Goal: Task Accomplishment & Management: Use online tool/utility

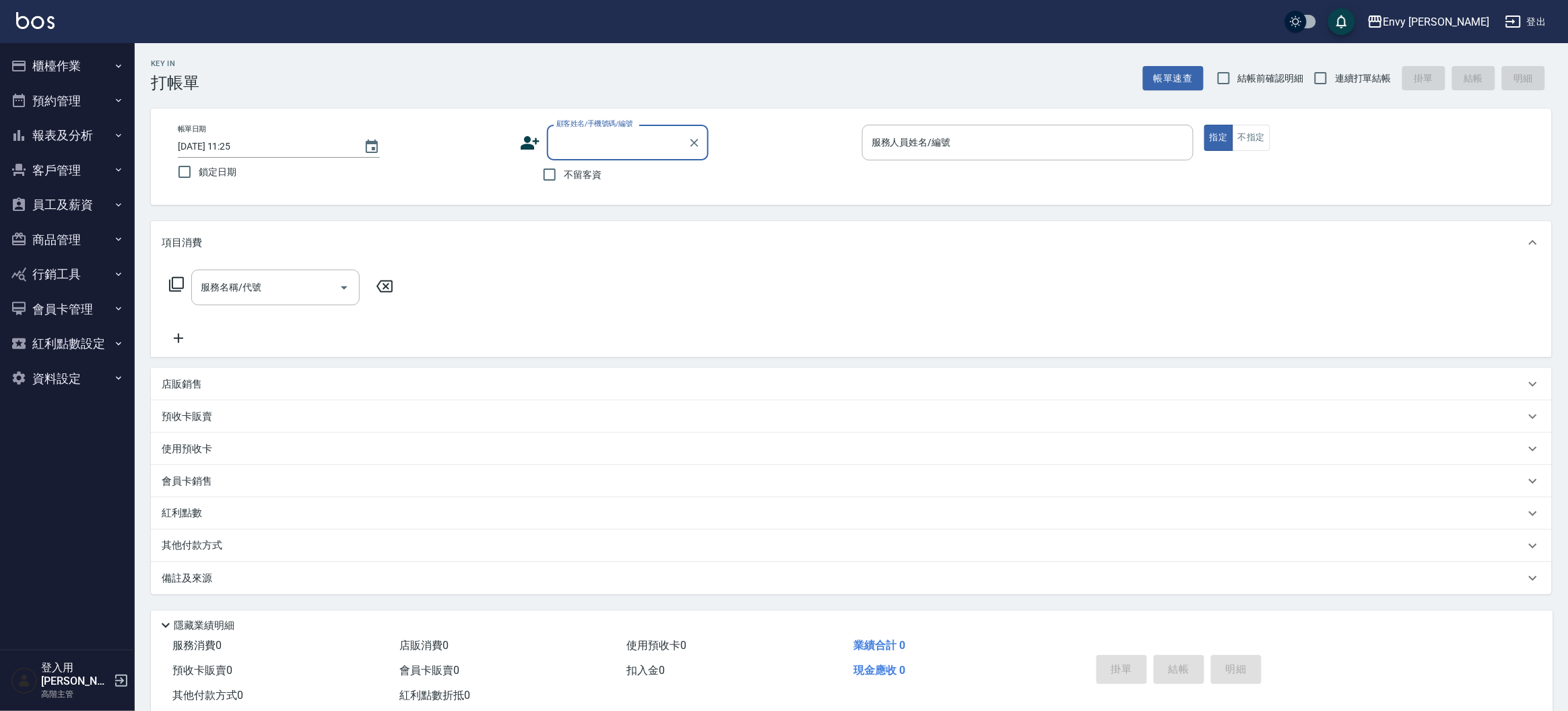
click at [1354, 72] on span "連續打單結帳" at bounding box center [1363, 78] width 57 height 14
click at [1335, 72] on input "連續打單結帳" at bounding box center [1321, 77] width 28 height 28
checkbox input "true"
click at [555, 178] on input "不留客資" at bounding box center [549, 174] width 28 height 28
checkbox input "true"
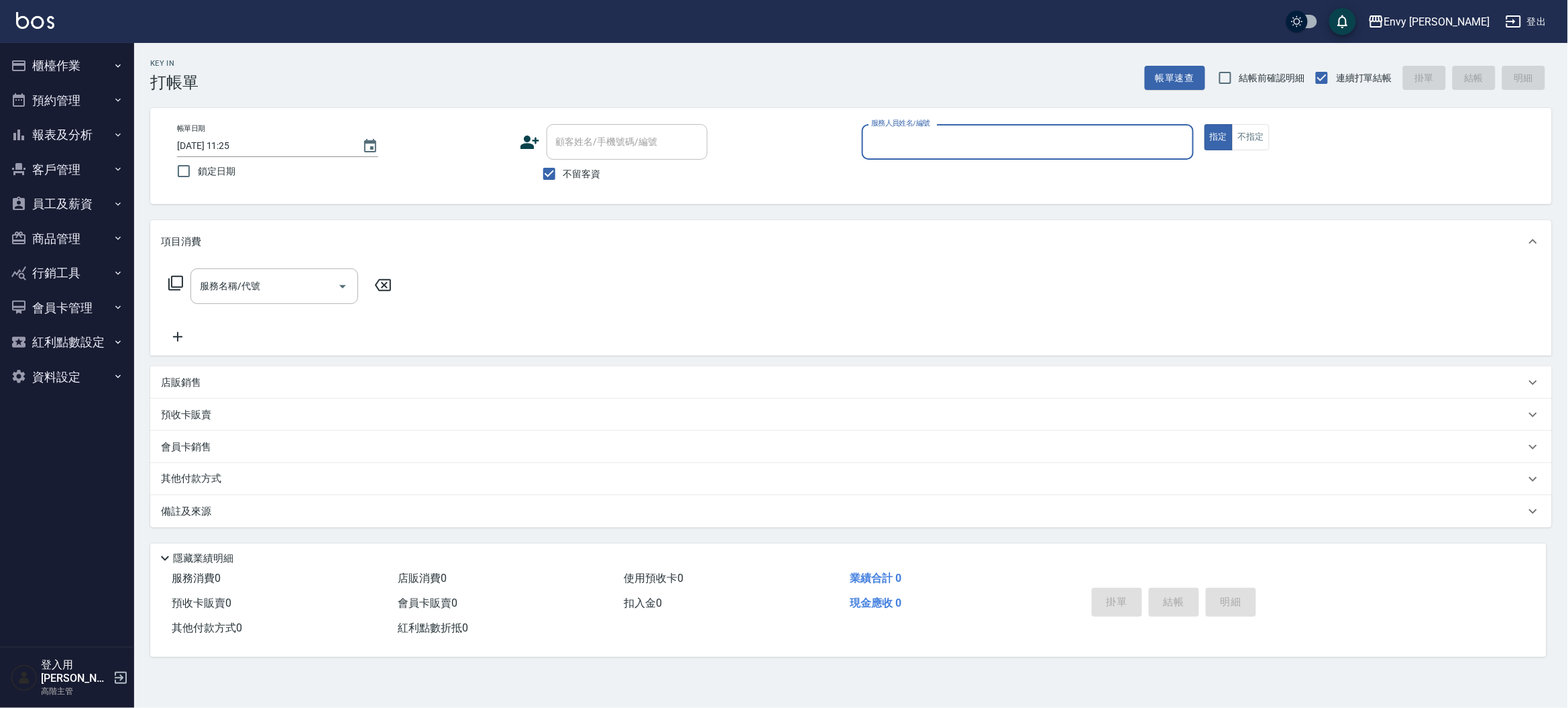
click at [1021, 143] on input "服務人員姓名/編號" at bounding box center [1027, 141] width 320 height 23
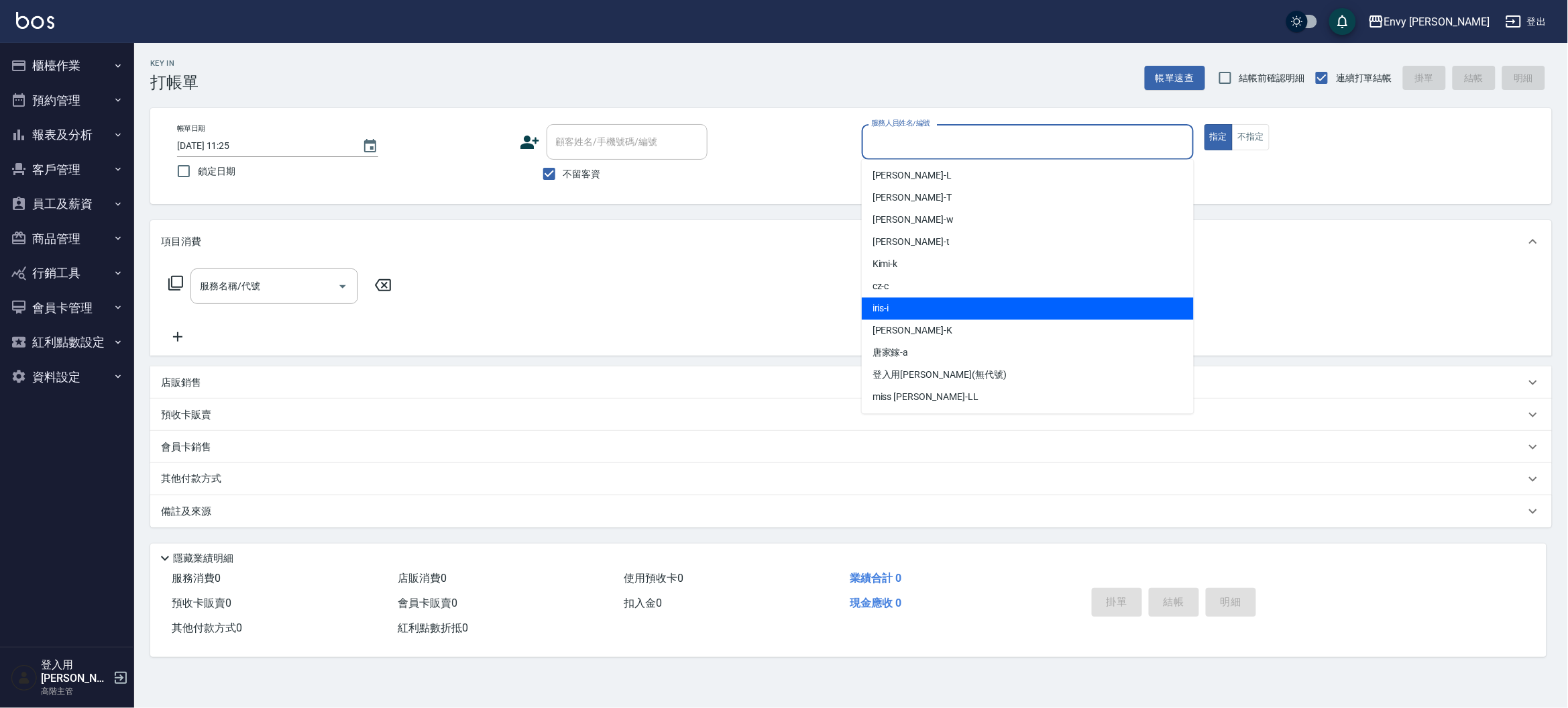
click at [992, 298] on div "iris -i" at bounding box center [1027, 309] width 332 height 22
type input "iris-i"
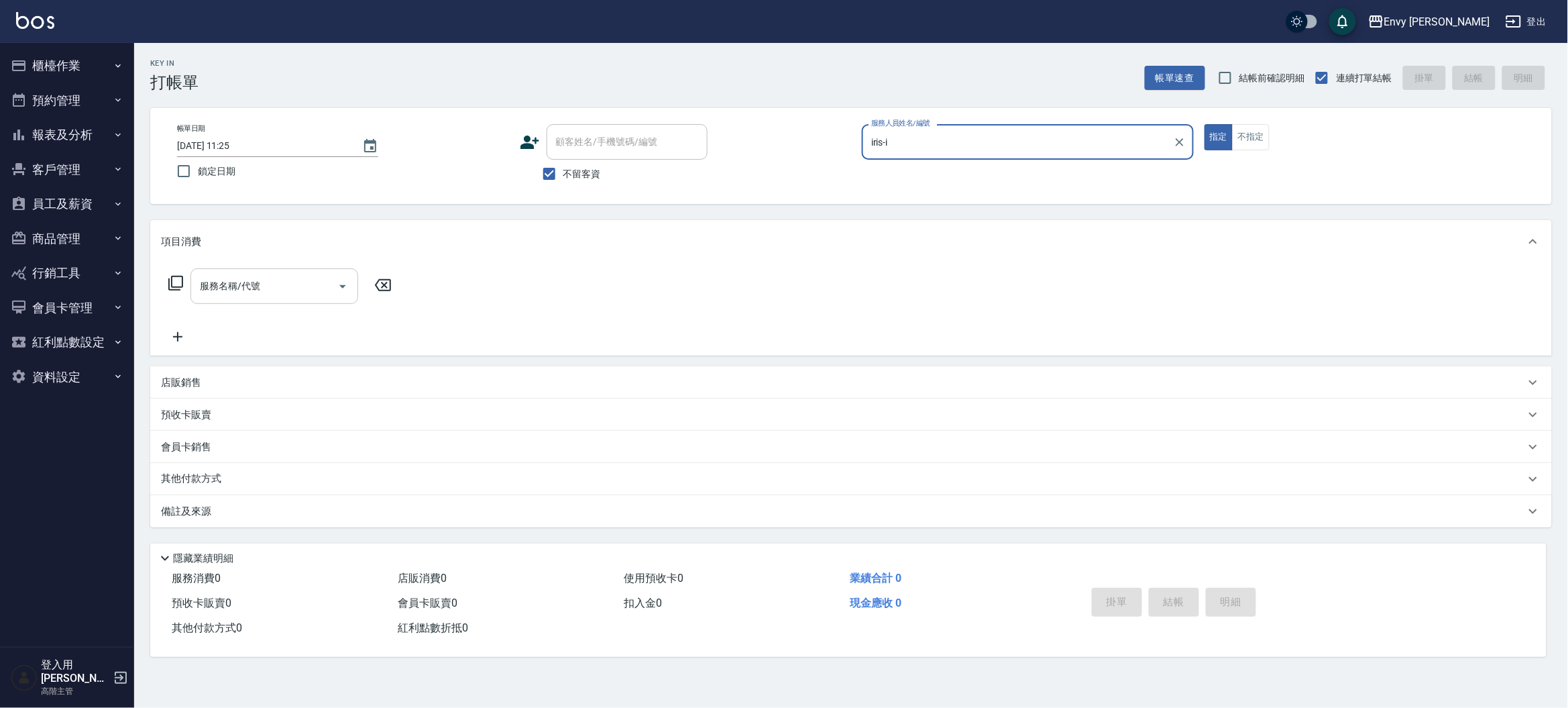
click at [314, 285] on input "服務名稱/代號" at bounding box center [264, 286] width 136 height 23
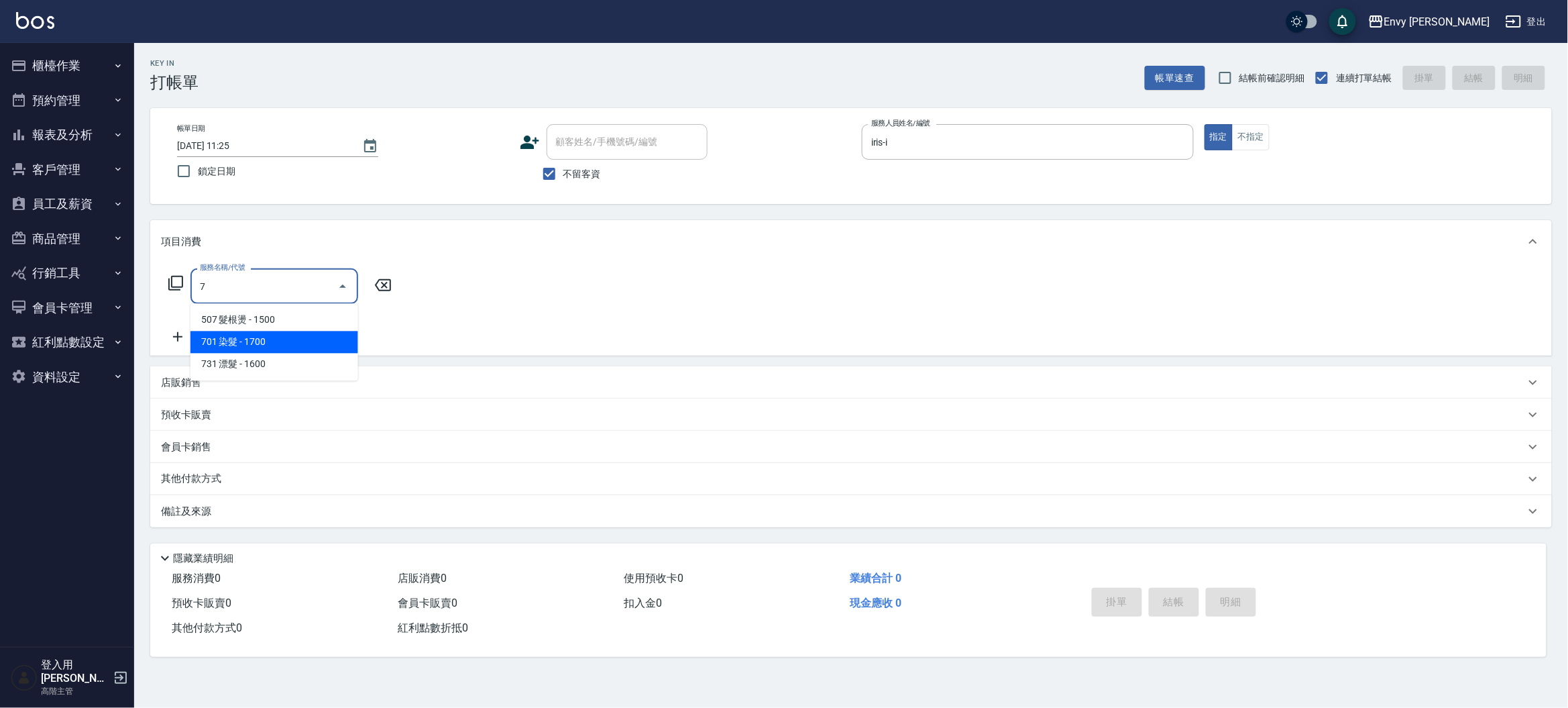
click at [288, 340] on span "701 染髮 - 1700" at bounding box center [274, 341] width 167 height 22
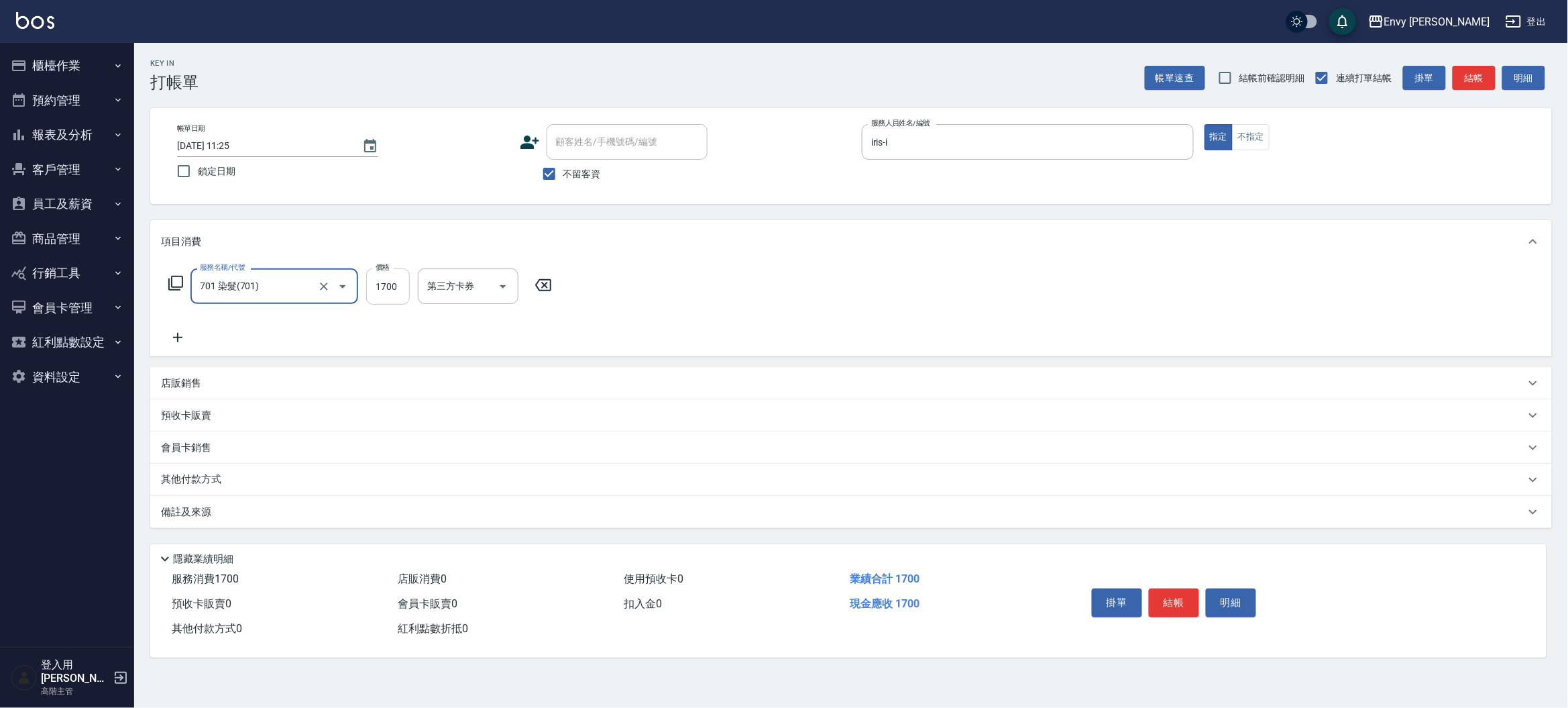
type input "701 染髮(701)"
click at [390, 285] on input "1700" at bounding box center [388, 287] width 43 height 37
type input "1500"
click at [1195, 604] on button "結帳" at bounding box center [1174, 602] width 50 height 28
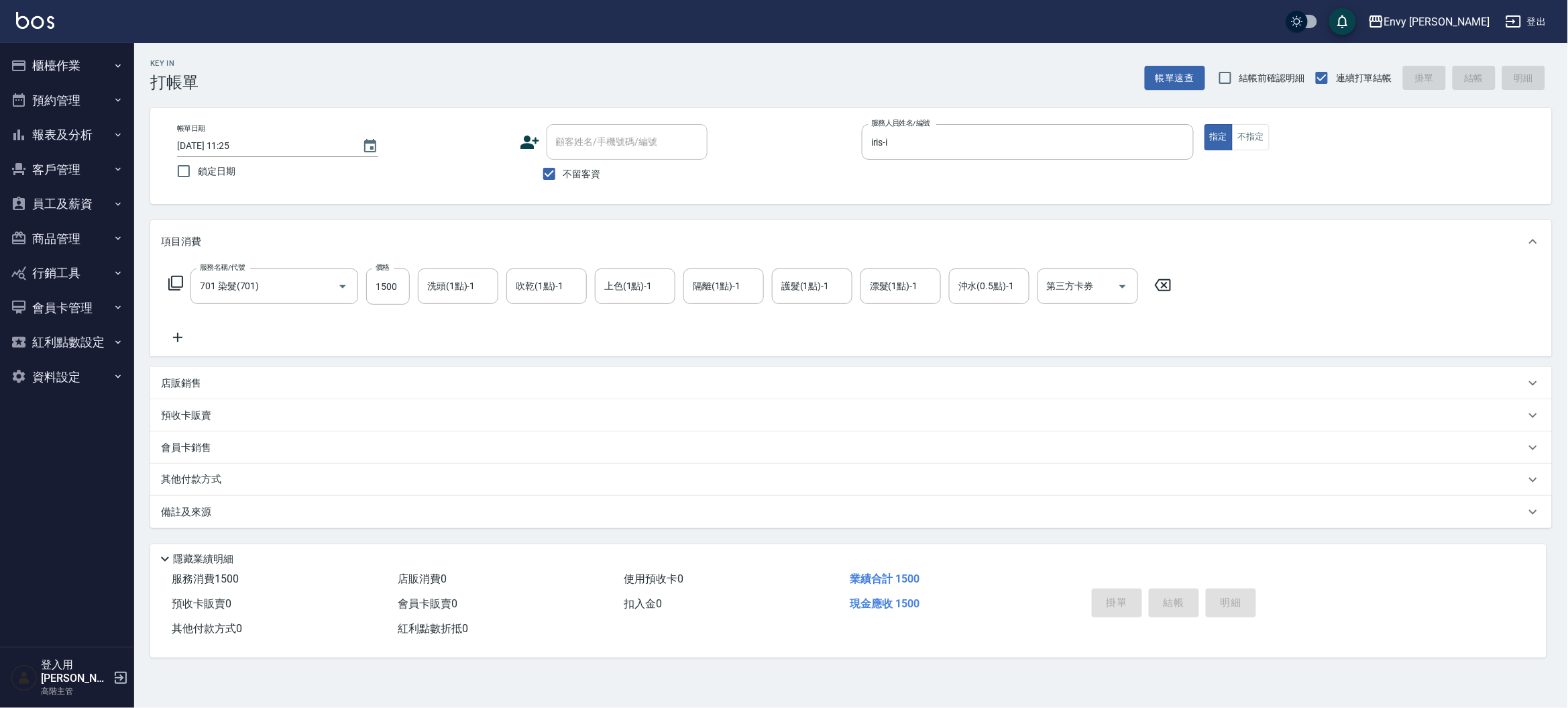
type input "[DATE] 21:35"
